Goal: Find specific page/section: Find specific page/section

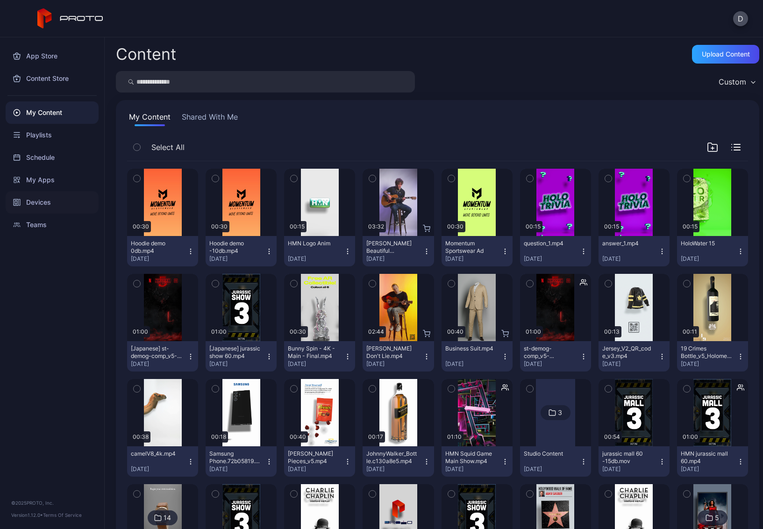
click at [57, 202] on div "Devices" at bounding box center [52, 202] width 93 height 22
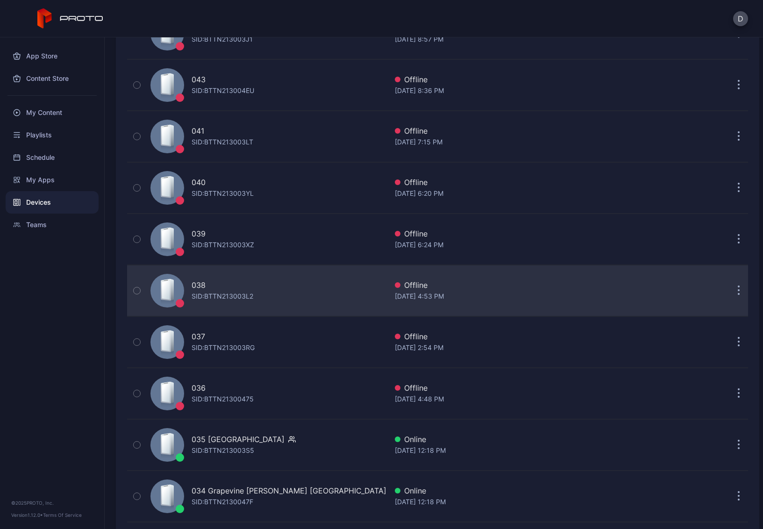
scroll to position [626, 0]
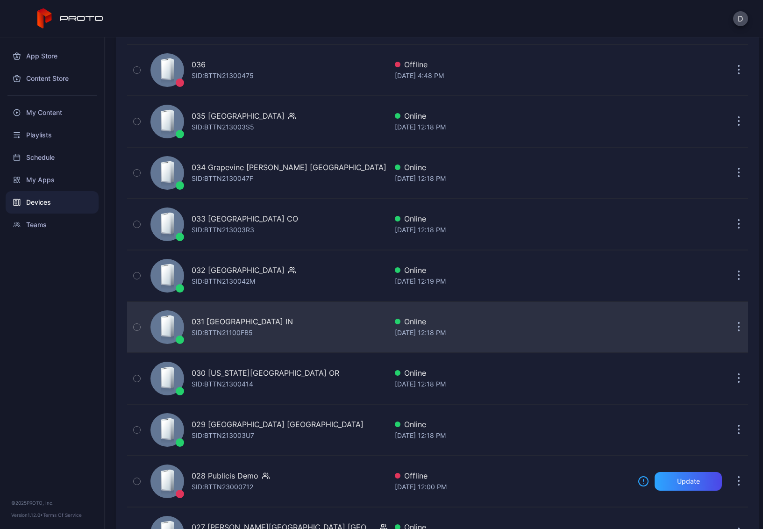
click at [309, 325] on div "031 [GEOGRAPHIC_DATA] IN SID: BTTN21100FB5" at bounding box center [267, 327] width 241 height 47
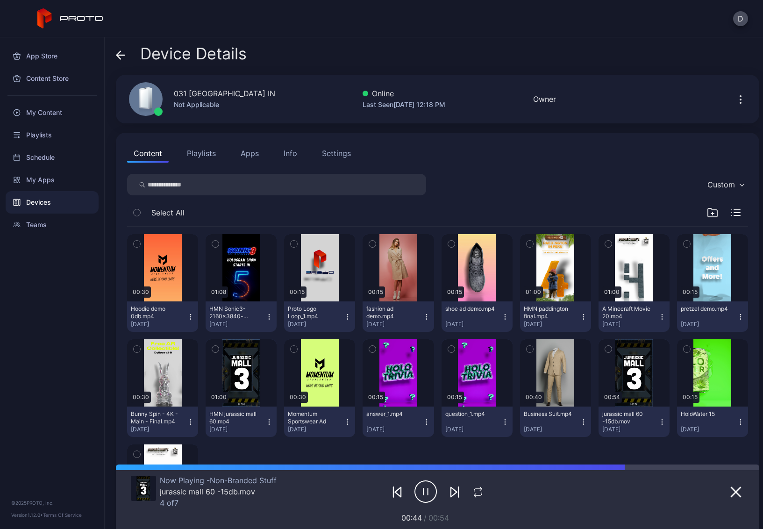
click at [250, 153] on button "Apps" at bounding box center [249, 153] width 31 height 19
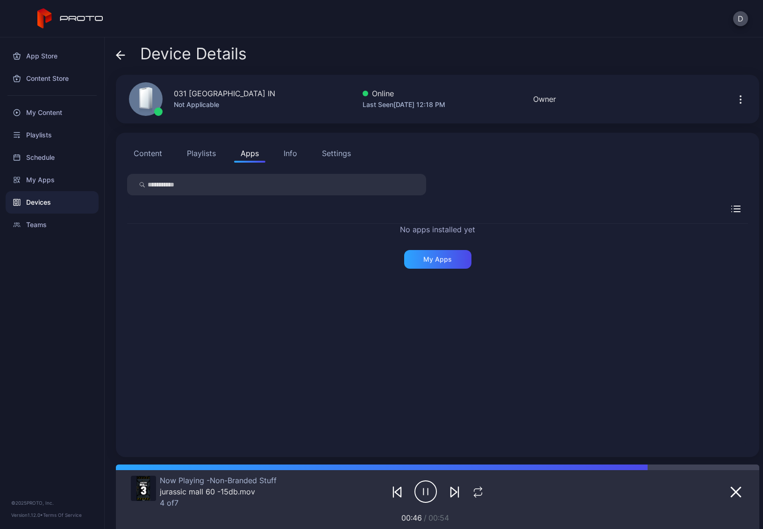
click at [62, 203] on div "Devices" at bounding box center [52, 202] width 93 height 22
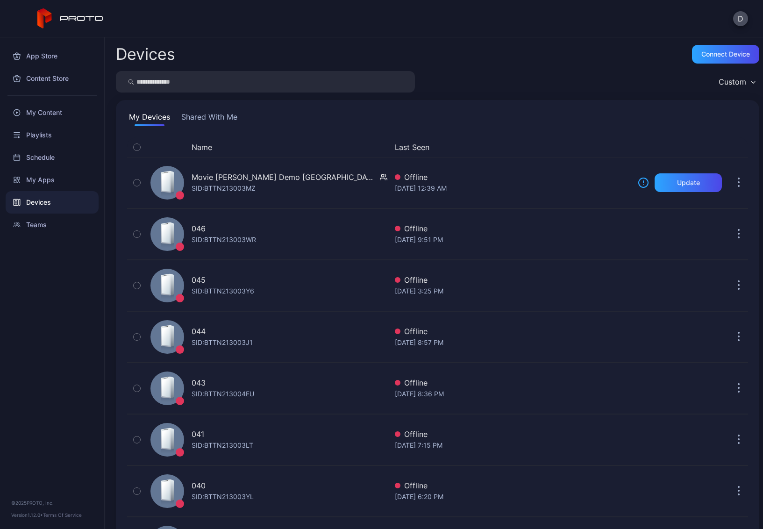
scroll to position [626, 0]
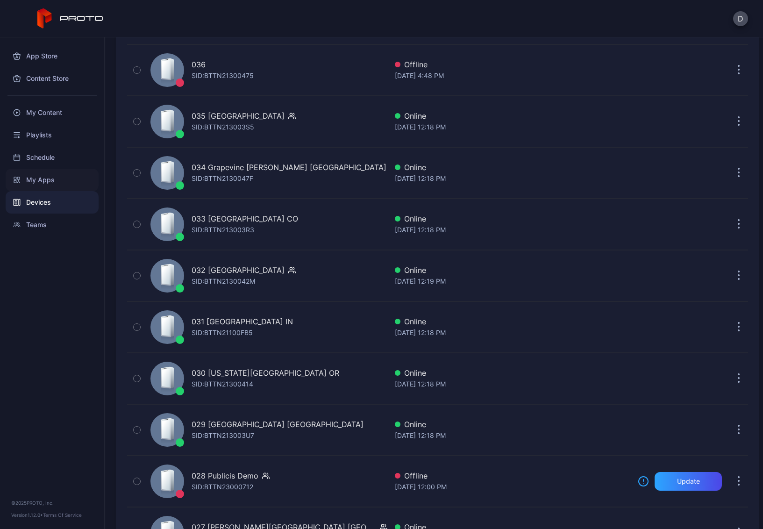
click at [61, 180] on div "My Apps" at bounding box center [52, 180] width 93 height 22
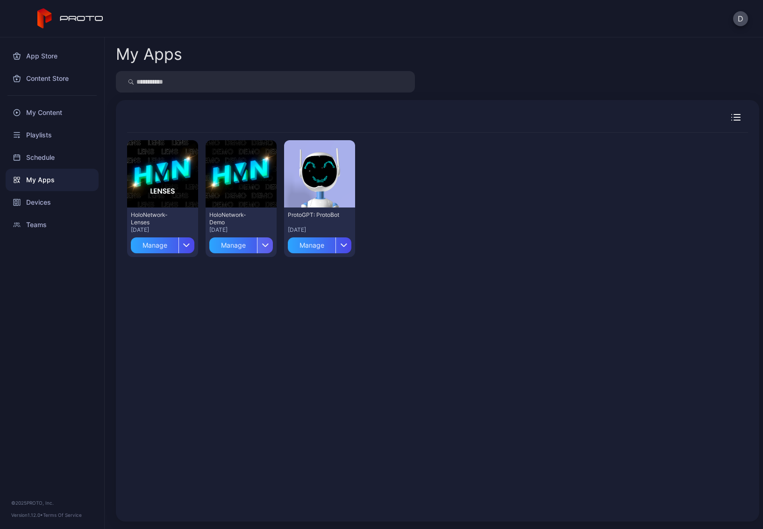
click at [262, 243] on icon "button" at bounding box center [265, 245] width 7 height 4
click at [317, 286] on div "Preview HoloNetwork-Lenses [DATE] Manage Preview HoloNetwork-Demo [DATE] Manage…" at bounding box center [437, 321] width 621 height 377
click at [45, 207] on div "Devices" at bounding box center [52, 202] width 93 height 22
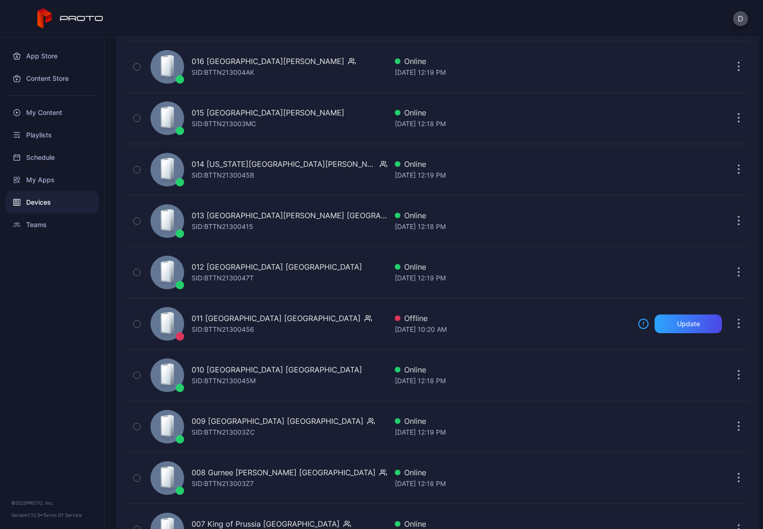
scroll to position [1702, 0]
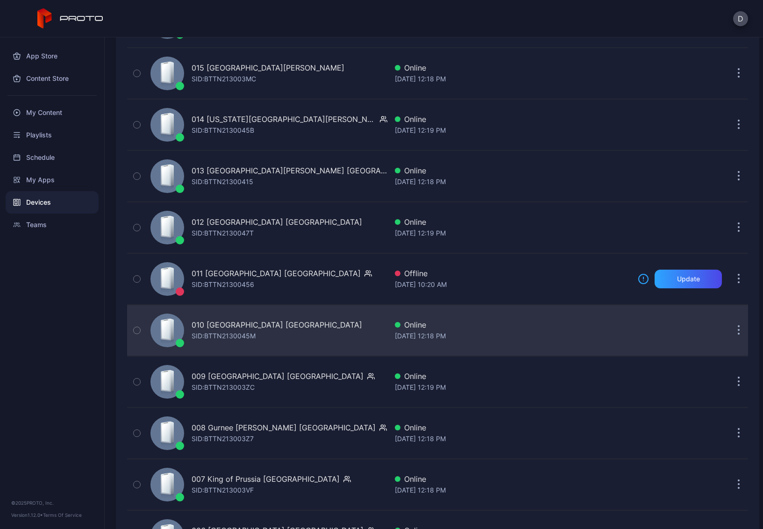
click at [330, 333] on div "010 [GEOGRAPHIC_DATA] [GEOGRAPHIC_DATA] SID: BTTN2130045M" at bounding box center [267, 330] width 241 height 47
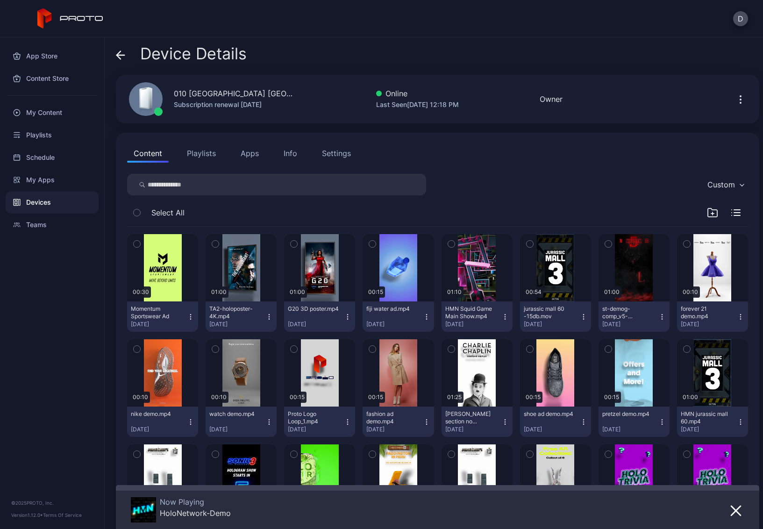
click at [253, 152] on button "Apps" at bounding box center [249, 153] width 31 height 19
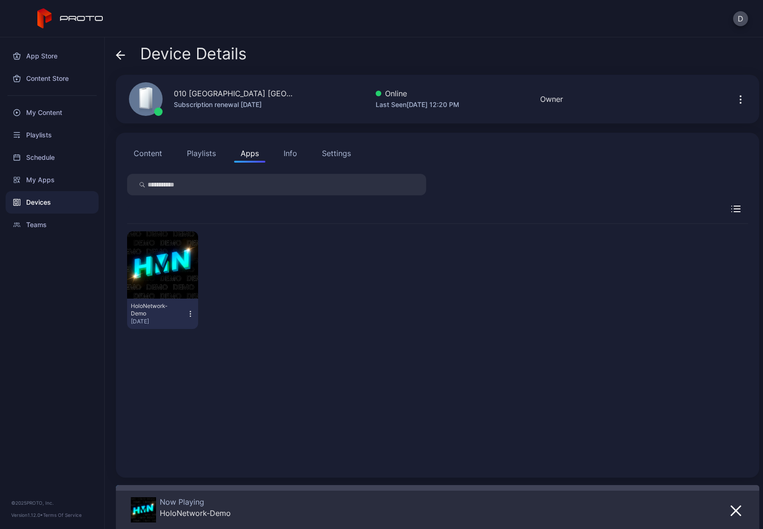
click at [157, 157] on button "Content" at bounding box center [148, 153] width 42 height 19
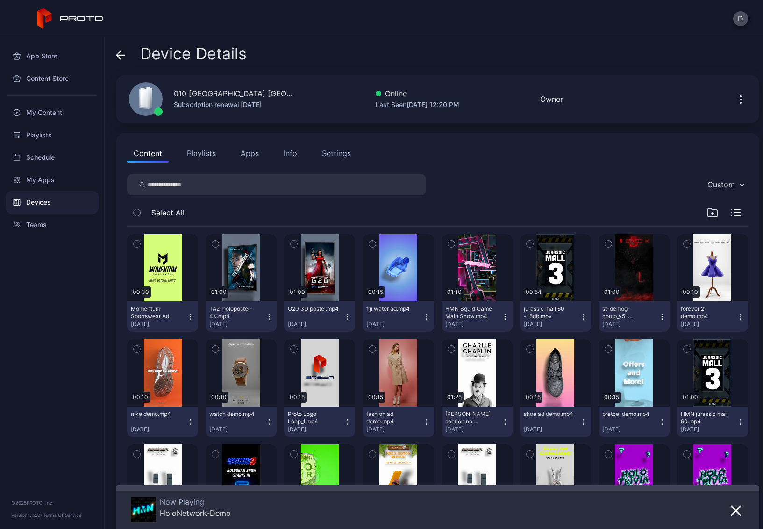
click at [211, 154] on button "Playlists" at bounding box center [201, 153] width 42 height 19
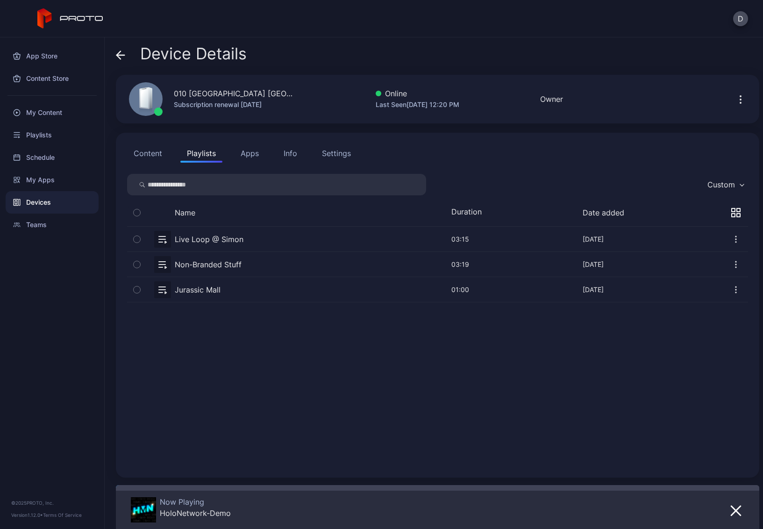
click at [248, 153] on button "Apps" at bounding box center [249, 153] width 31 height 19
